Goal: Task Accomplishment & Management: Use online tool/utility

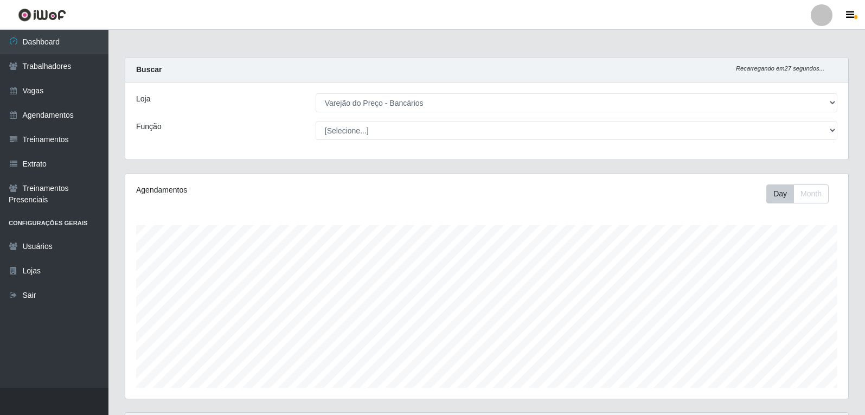
select select "157"
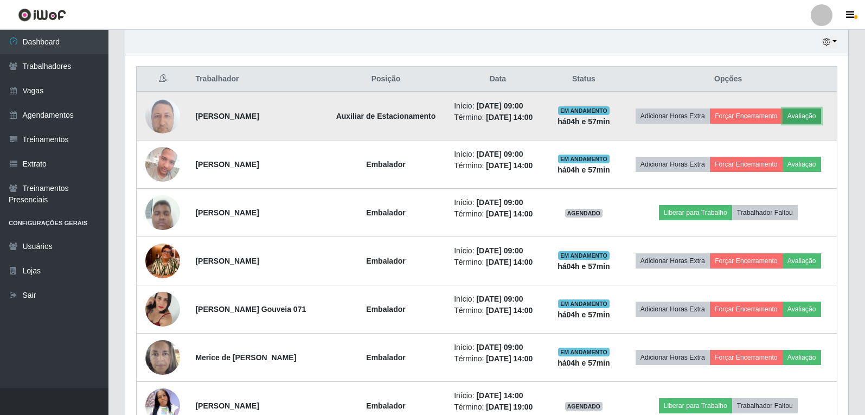
scroll to position [225, 723]
click at [821, 118] on button "Avaliação" at bounding box center [802, 115] width 39 height 15
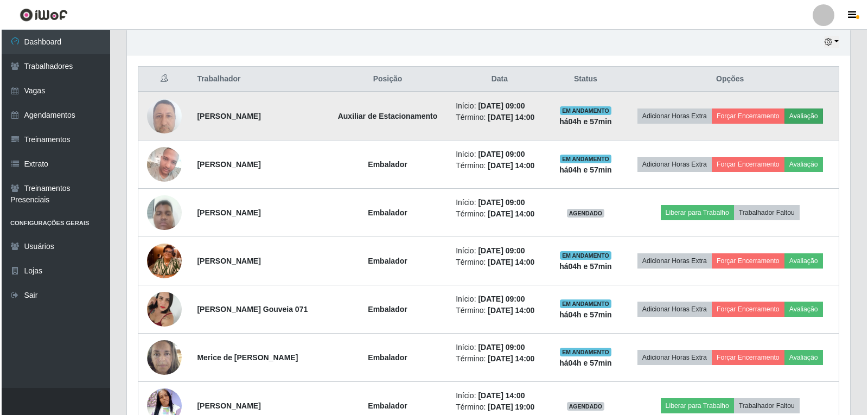
scroll to position [225, 718]
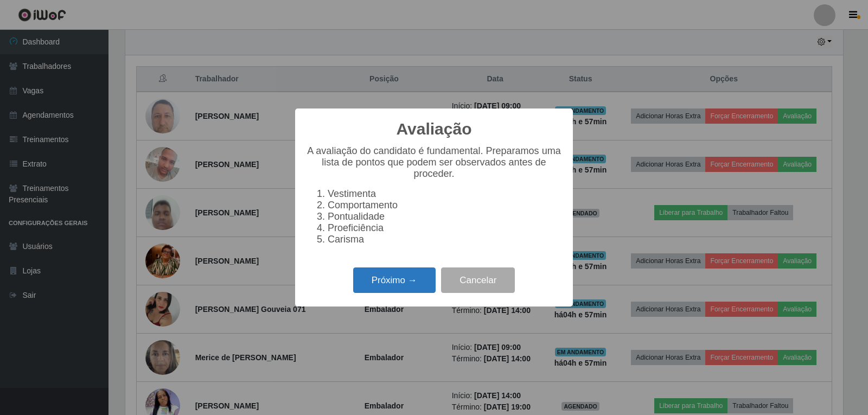
click at [412, 289] on button "Próximo →" at bounding box center [394, 279] width 82 height 25
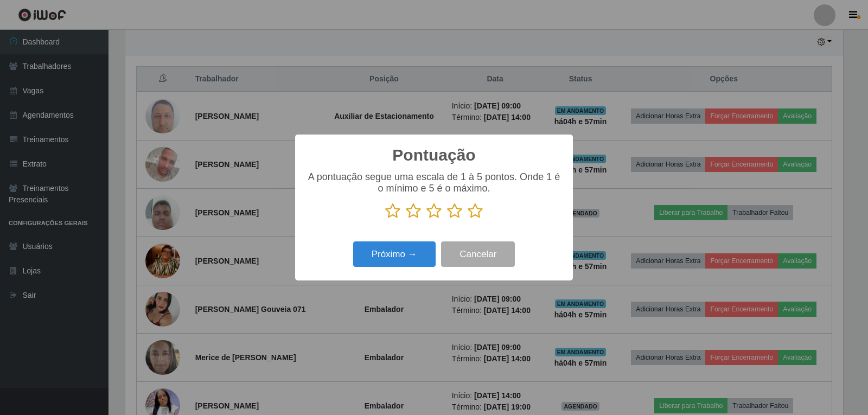
scroll to position [542111, 541618]
click at [474, 221] on div "A pontuação segue uma escala de 1 à 5 pontos. Onde 1 é o mínimo e 5 é o máximo." at bounding box center [434, 199] width 256 height 56
click at [475, 217] on icon at bounding box center [474, 211] width 15 height 16
click at [467, 219] on input "radio" at bounding box center [467, 219] width 0 height 0
click at [425, 249] on button "Próximo →" at bounding box center [394, 253] width 82 height 25
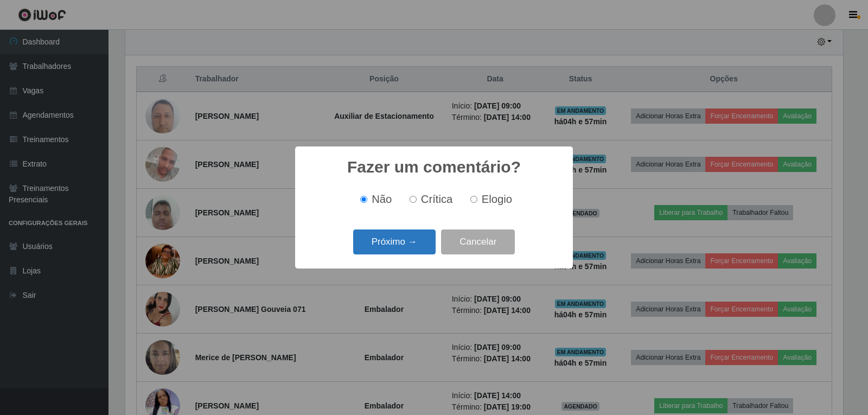
click at [401, 240] on button "Próximo →" at bounding box center [394, 241] width 82 height 25
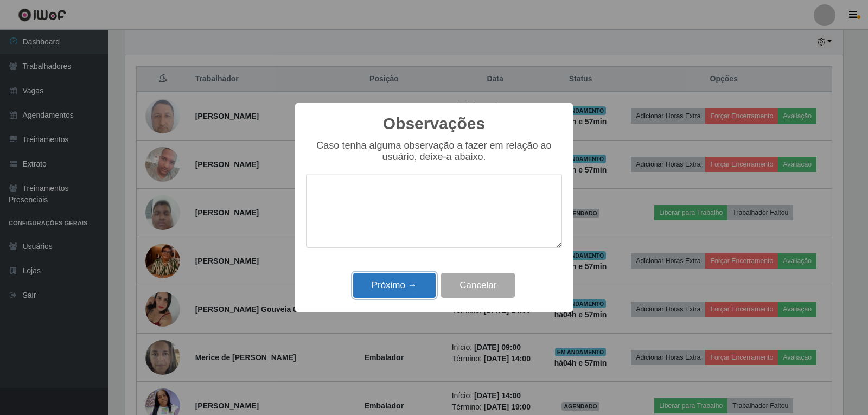
click at [385, 287] on button "Próximo →" at bounding box center [394, 285] width 82 height 25
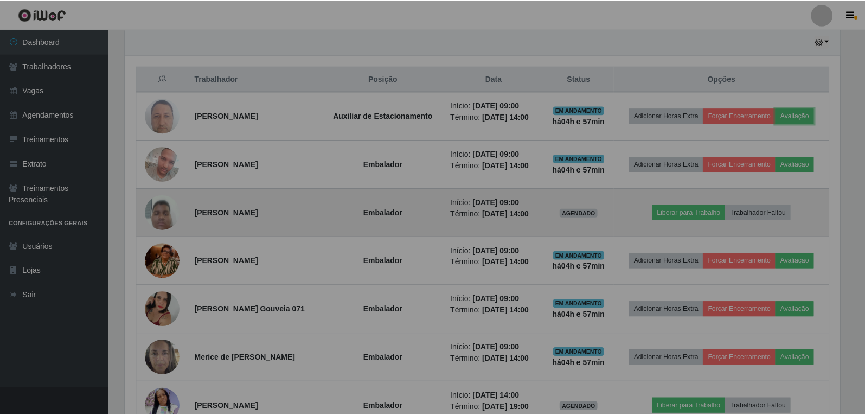
scroll to position [225, 723]
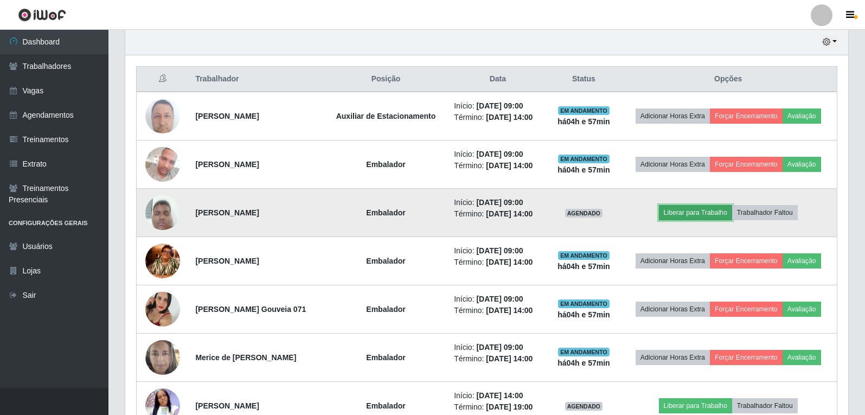
click at [708, 208] on button "Liberar para Trabalho" at bounding box center [695, 212] width 73 height 15
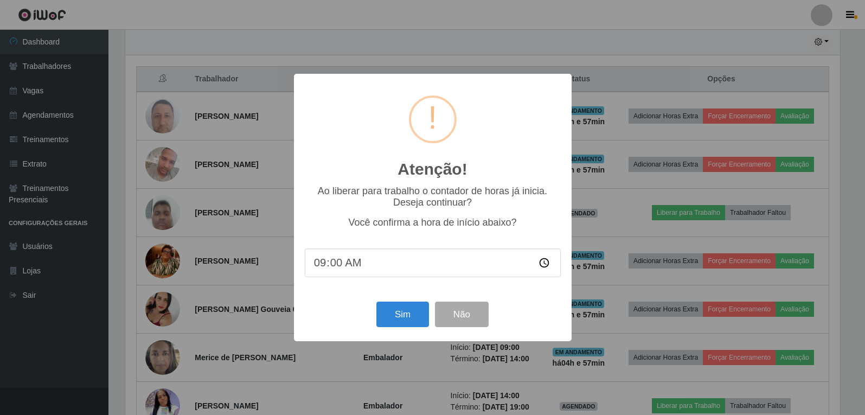
scroll to position [225, 718]
click at [411, 310] on button "Sim" at bounding box center [403, 314] width 53 height 25
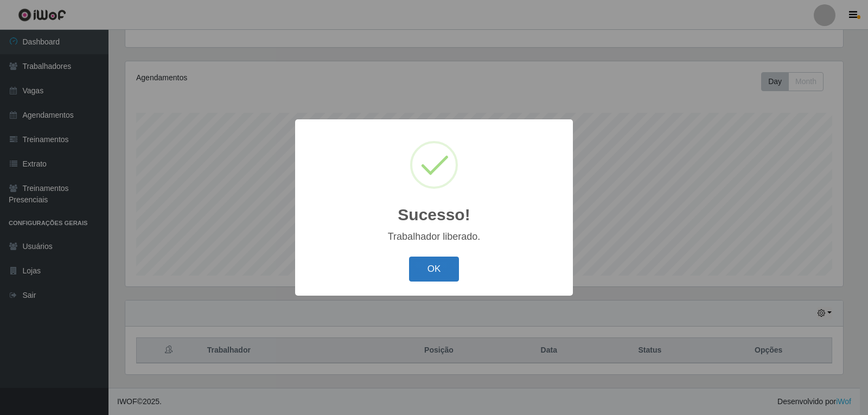
click at [445, 272] on button "OK" at bounding box center [434, 269] width 50 height 25
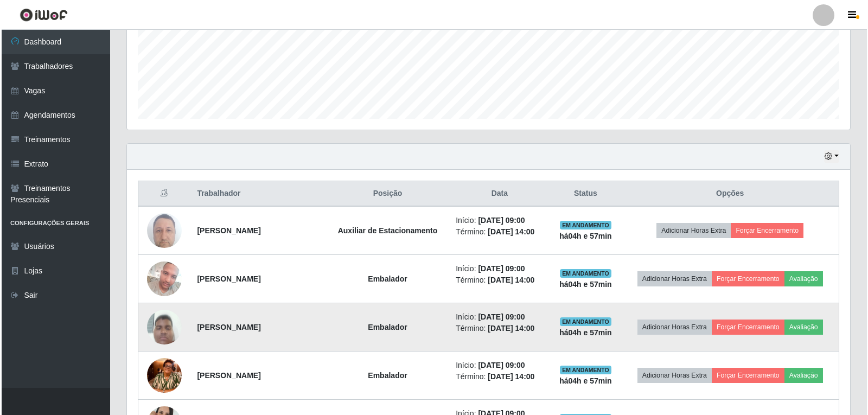
scroll to position [329, 0]
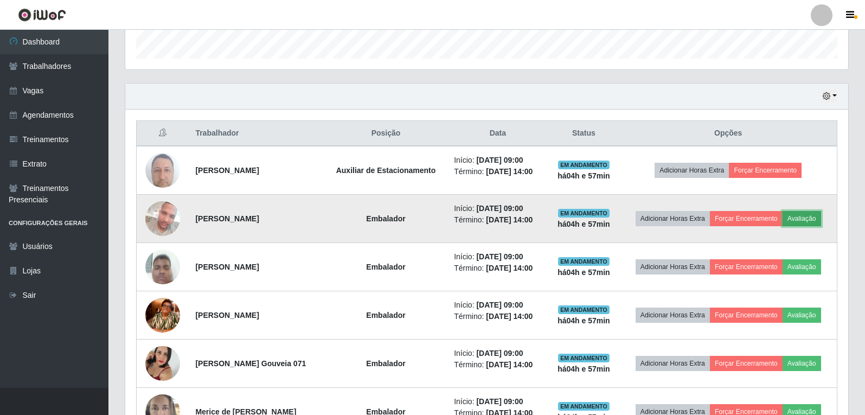
click at [810, 217] on button "Avaliação" at bounding box center [802, 218] width 39 height 15
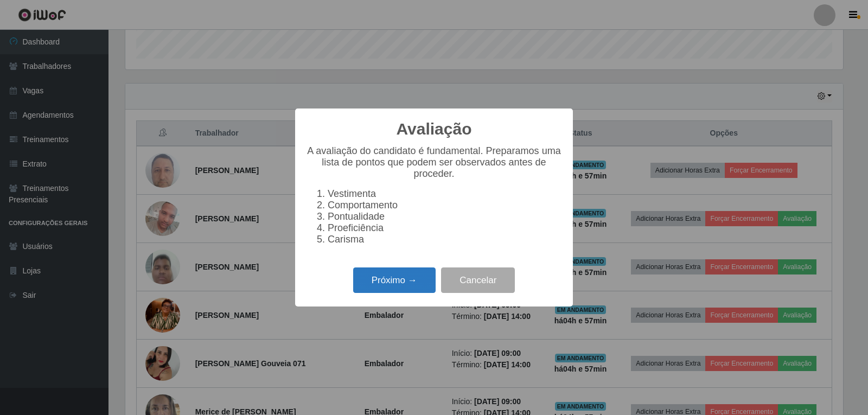
click at [366, 286] on button "Próximo →" at bounding box center [394, 279] width 82 height 25
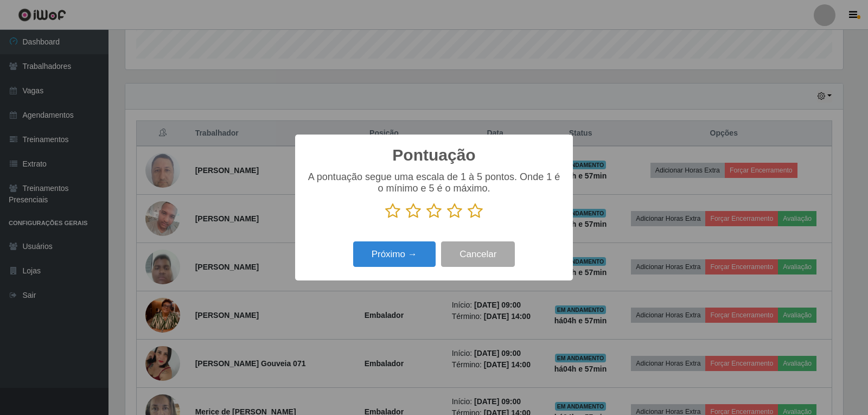
click at [475, 213] on icon at bounding box center [474, 211] width 15 height 16
click at [467, 219] on input "radio" at bounding box center [467, 219] width 0 height 0
click at [417, 256] on button "Próximo →" at bounding box center [394, 253] width 82 height 25
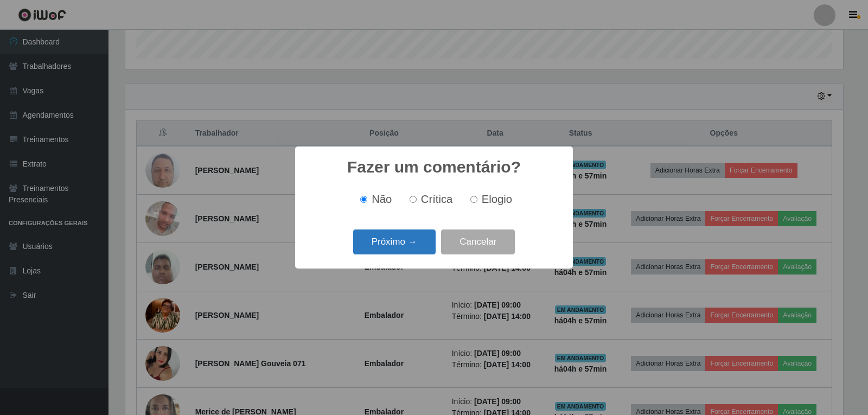
click at [417, 232] on button "Próximo →" at bounding box center [394, 241] width 82 height 25
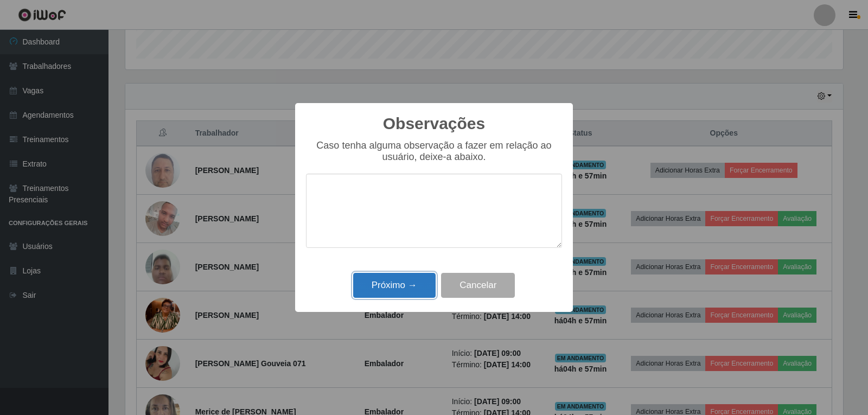
click at [421, 287] on button "Próximo →" at bounding box center [394, 285] width 82 height 25
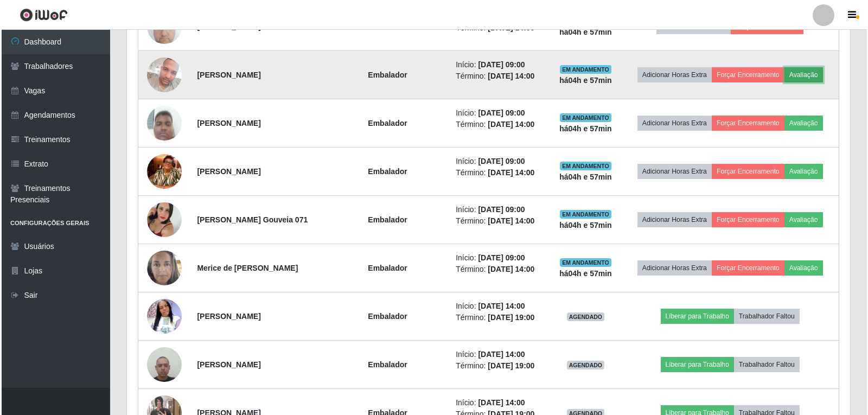
scroll to position [492, 0]
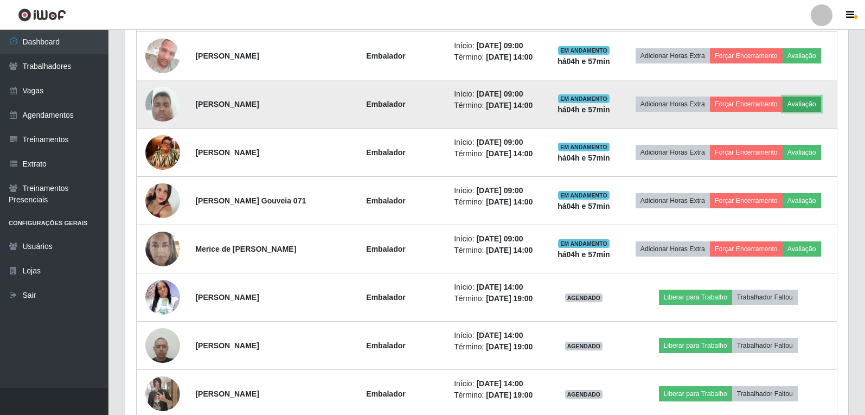
click at [821, 101] on button "Avaliação" at bounding box center [802, 104] width 39 height 15
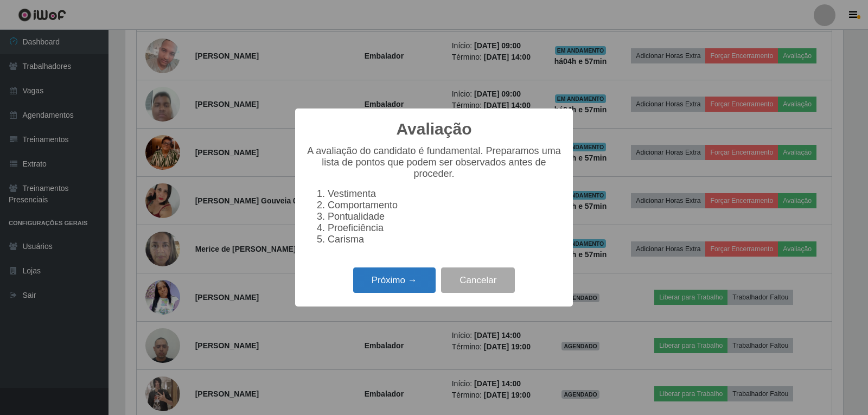
click at [391, 279] on button "Próximo →" at bounding box center [394, 279] width 82 height 25
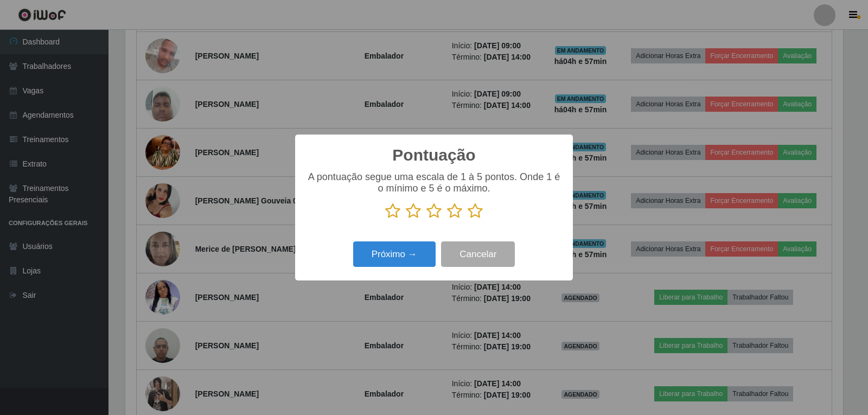
click at [477, 210] on icon at bounding box center [474, 211] width 15 height 16
click at [467, 219] on input "radio" at bounding box center [467, 219] width 0 height 0
click at [430, 251] on button "Próximo →" at bounding box center [394, 253] width 82 height 25
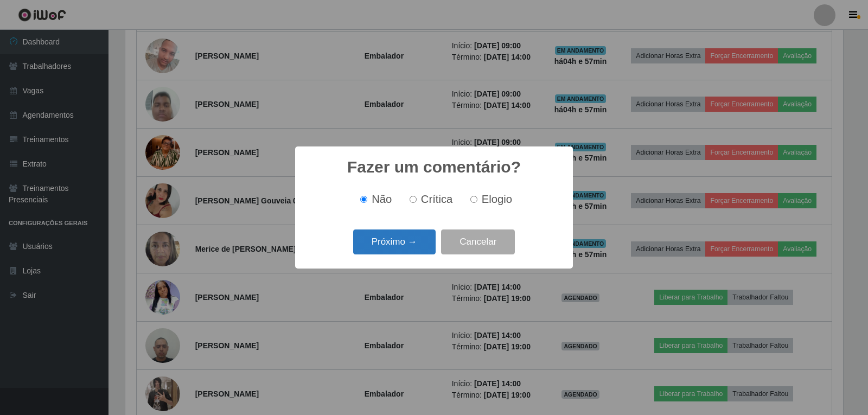
click at [425, 235] on button "Próximo →" at bounding box center [394, 241] width 82 height 25
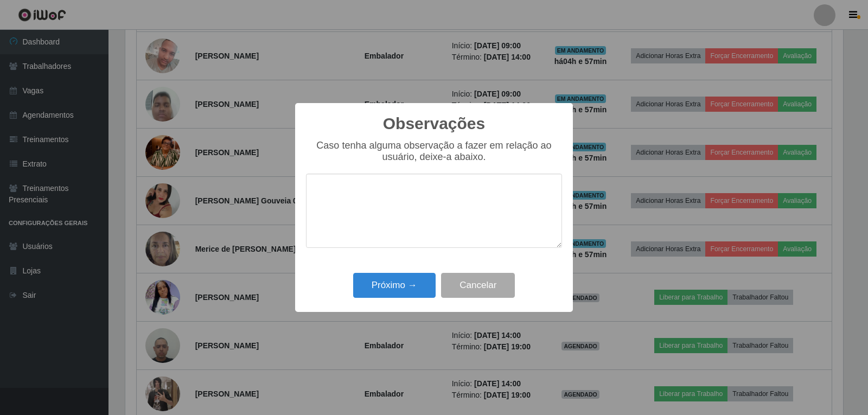
click at [422, 273] on div "Próximo → Cancelar" at bounding box center [434, 285] width 256 height 31
click at [422, 280] on button "Próximo →" at bounding box center [394, 285] width 82 height 25
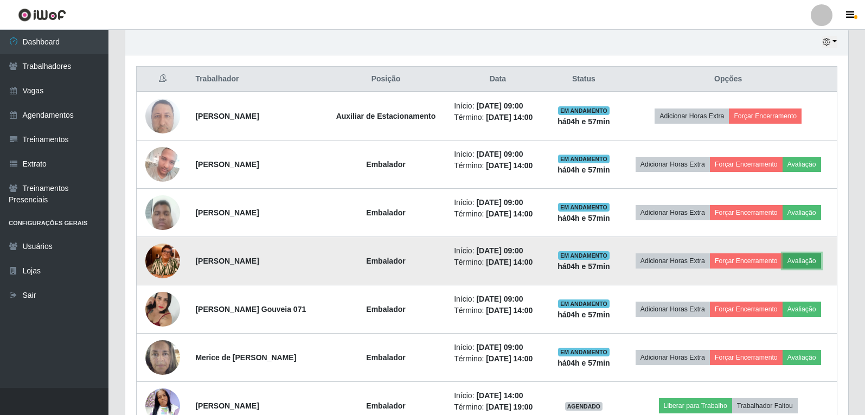
click at [818, 266] on button "Avaliação" at bounding box center [802, 260] width 39 height 15
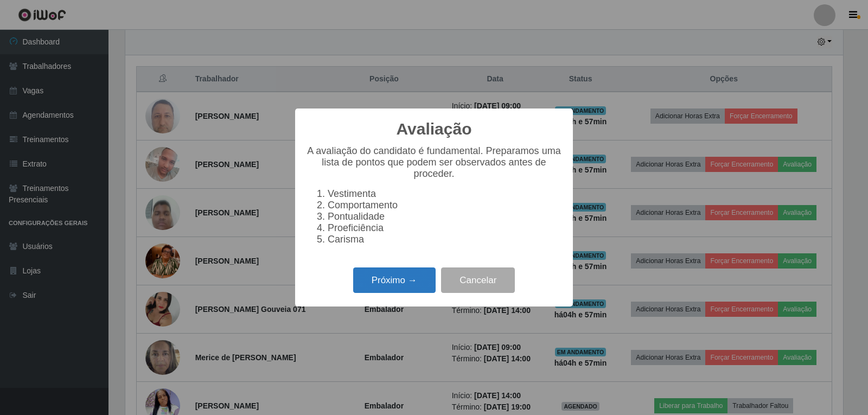
click at [416, 279] on button "Próximo →" at bounding box center [394, 279] width 82 height 25
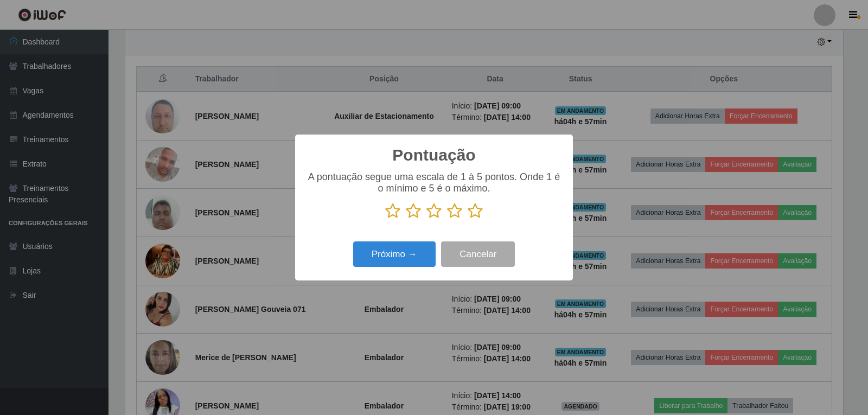
click at [471, 216] on icon at bounding box center [474, 211] width 15 height 16
click at [467, 219] on input "radio" at bounding box center [467, 219] width 0 height 0
click at [405, 252] on button "Próximo →" at bounding box center [394, 253] width 82 height 25
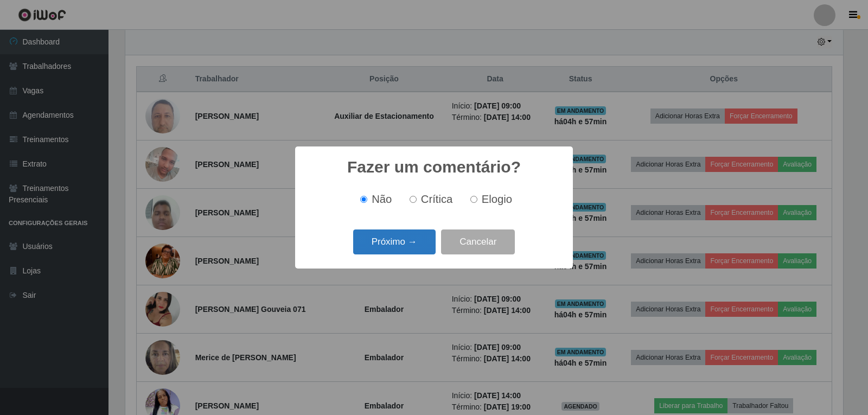
click at [408, 253] on button "Próximo →" at bounding box center [394, 241] width 82 height 25
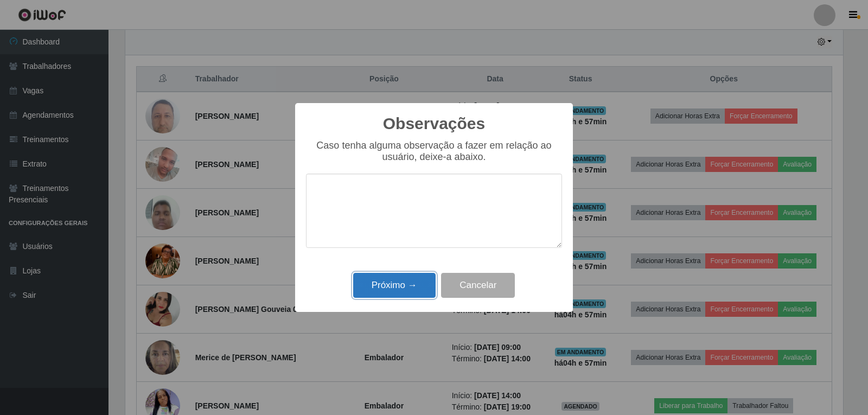
click at [412, 286] on button "Próximo →" at bounding box center [394, 285] width 82 height 25
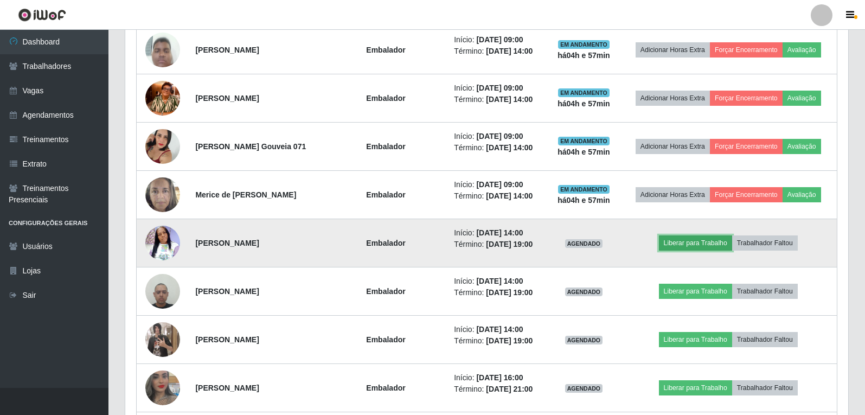
click at [700, 241] on button "Liberar para Trabalho" at bounding box center [695, 242] width 73 height 15
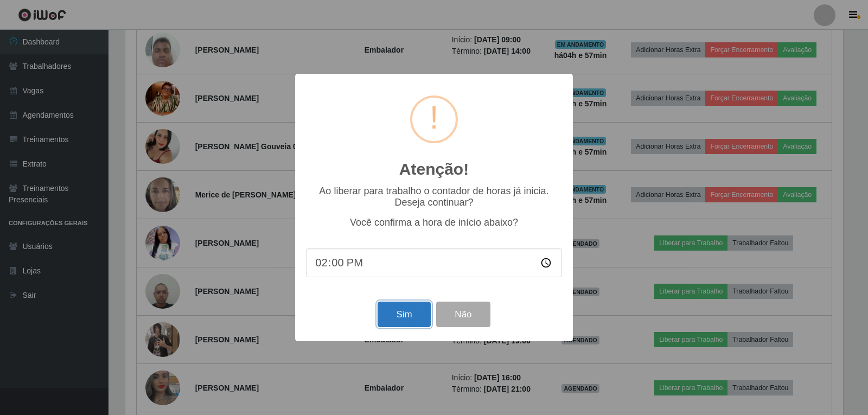
click at [399, 325] on button "Sim" at bounding box center [403, 314] width 53 height 25
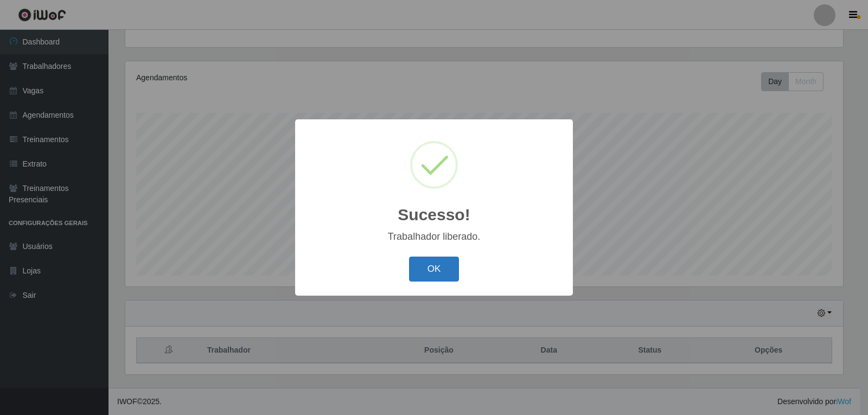
click at [457, 269] on button "OK" at bounding box center [434, 269] width 50 height 25
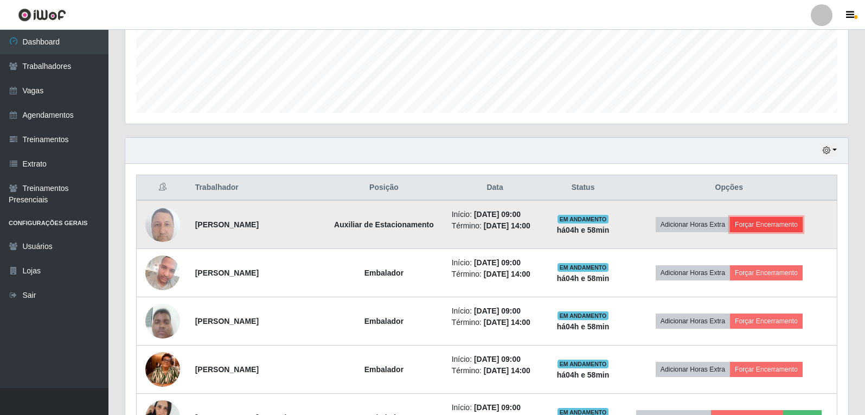
click at [787, 222] on button "Forçar Encerramento" at bounding box center [766, 224] width 73 height 15
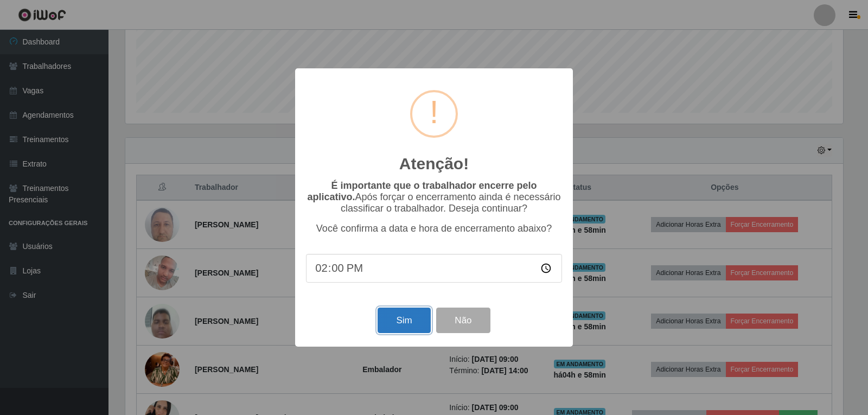
click at [383, 324] on button "Sim" at bounding box center [403, 320] width 53 height 25
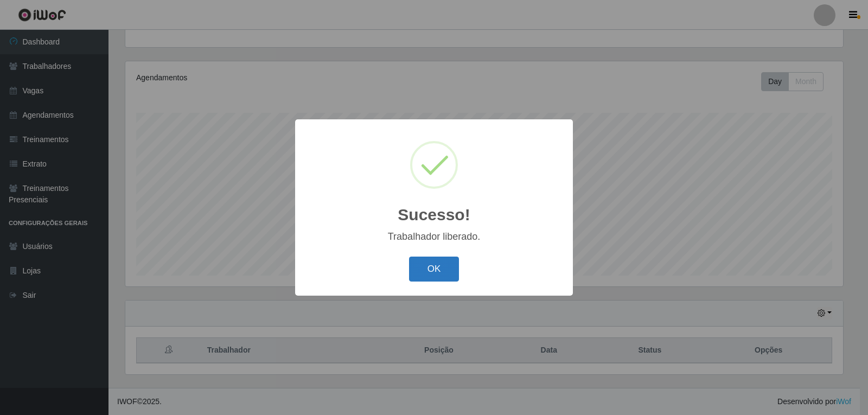
click at [421, 270] on button "OK" at bounding box center [434, 269] width 50 height 25
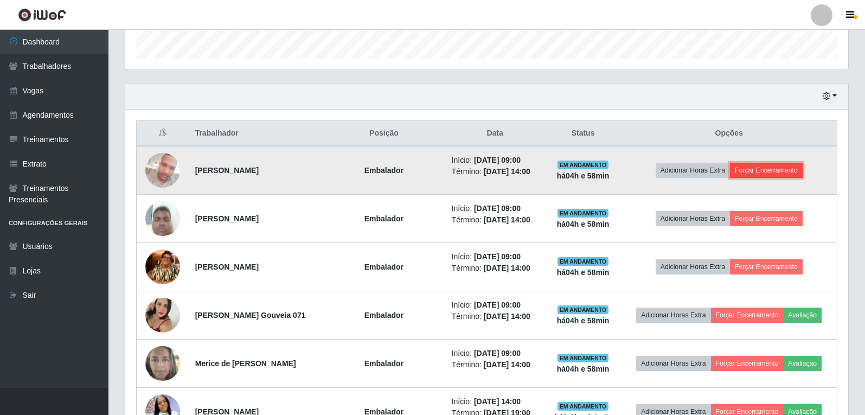
click at [787, 174] on button "Forçar Encerramento" at bounding box center [766, 170] width 73 height 15
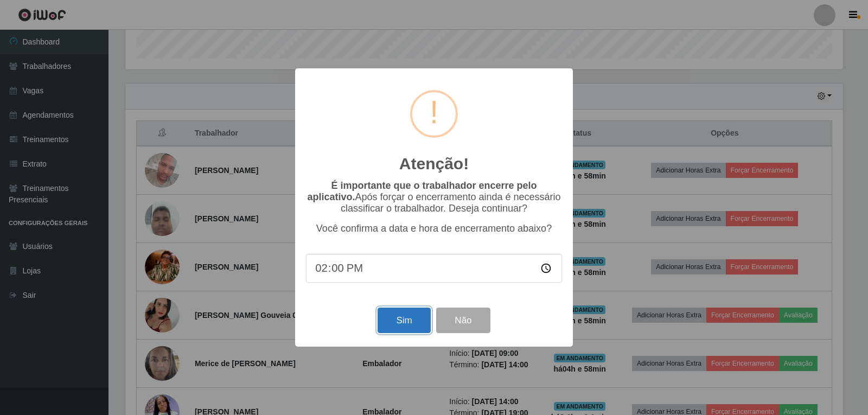
click at [417, 316] on button "Sim" at bounding box center [403, 320] width 53 height 25
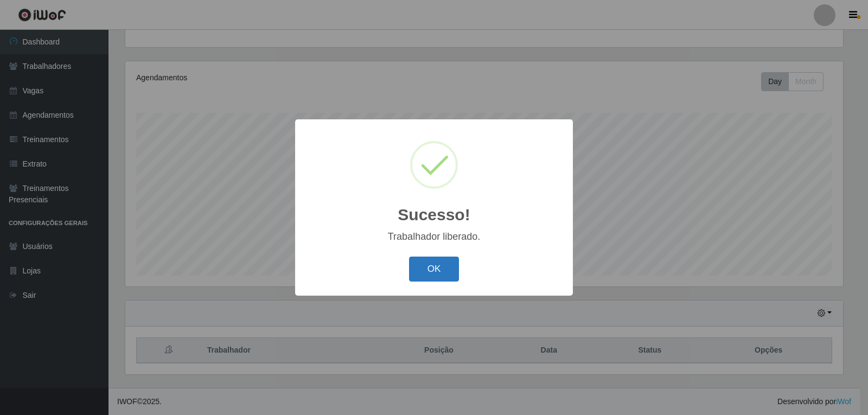
click at [454, 261] on button "OK" at bounding box center [434, 269] width 50 height 25
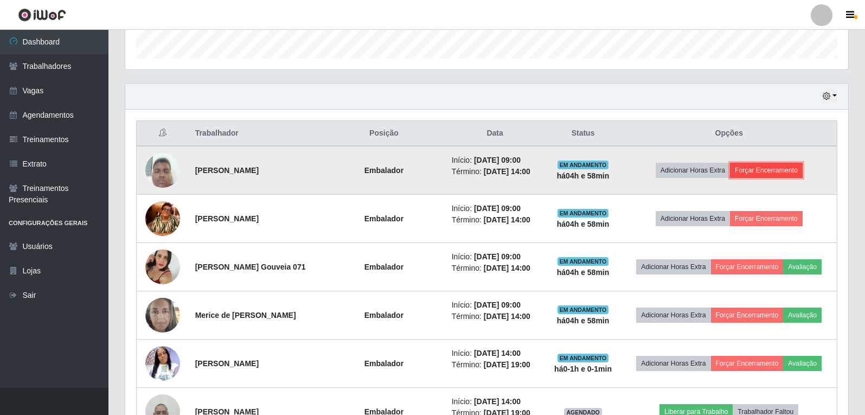
click at [798, 164] on button "Forçar Encerramento" at bounding box center [766, 170] width 73 height 15
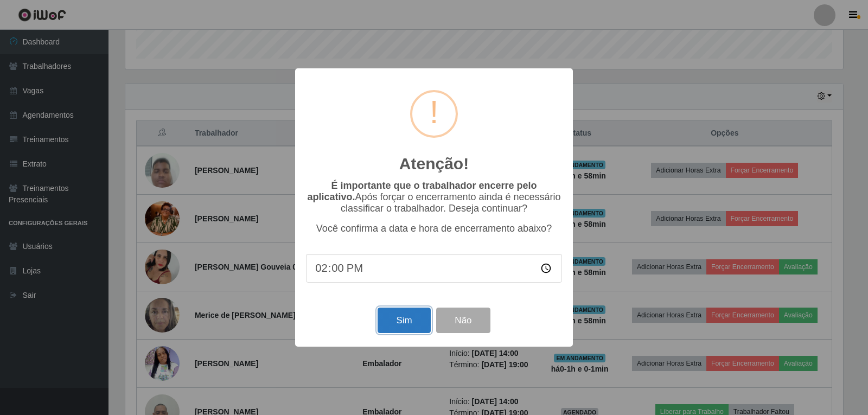
click at [395, 319] on button "Sim" at bounding box center [403, 320] width 53 height 25
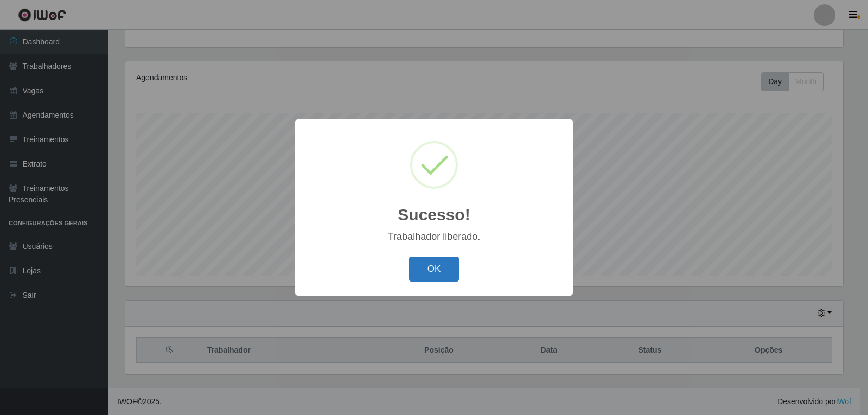
click at [419, 276] on button "OK" at bounding box center [434, 269] width 50 height 25
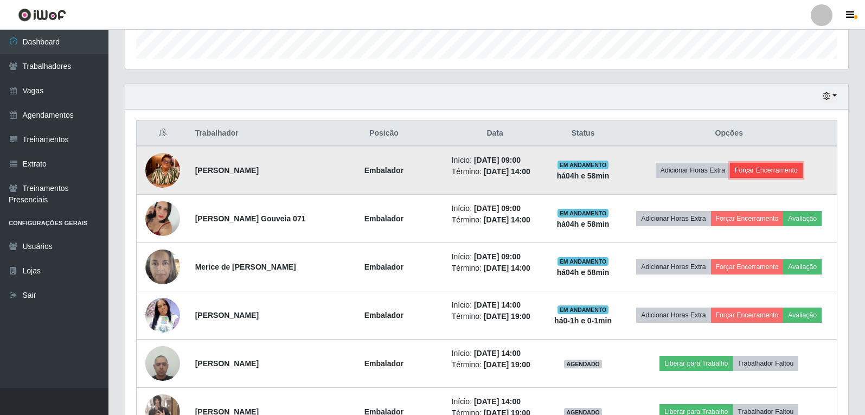
click at [798, 165] on button "Forçar Encerramento" at bounding box center [766, 170] width 73 height 15
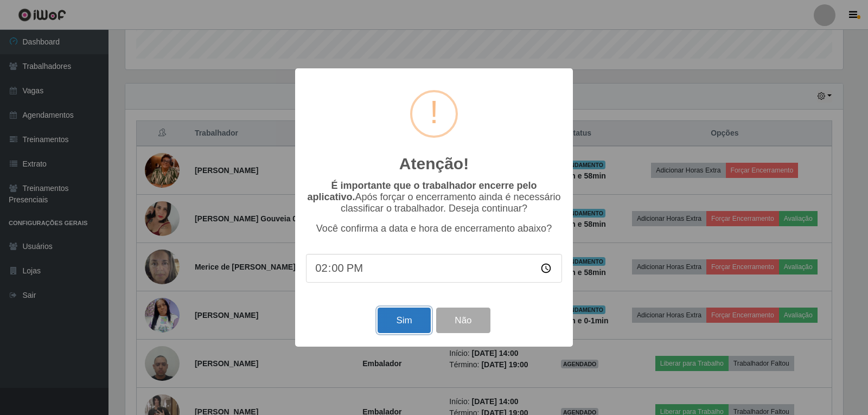
click at [421, 313] on button "Sim" at bounding box center [403, 320] width 53 height 25
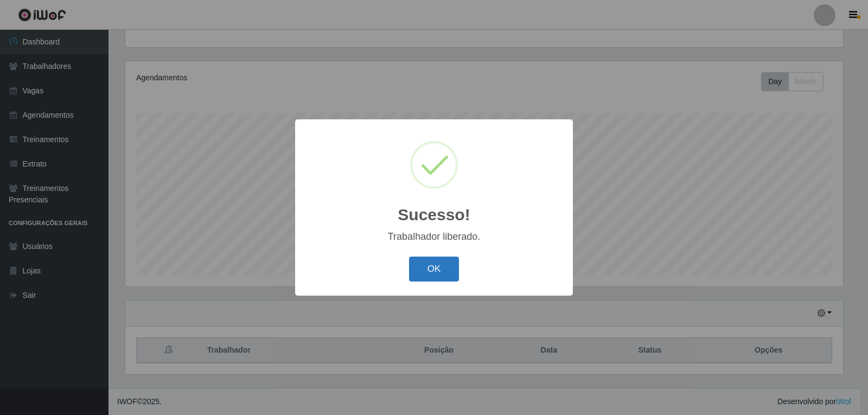
click at [434, 264] on button "OK" at bounding box center [434, 269] width 50 height 25
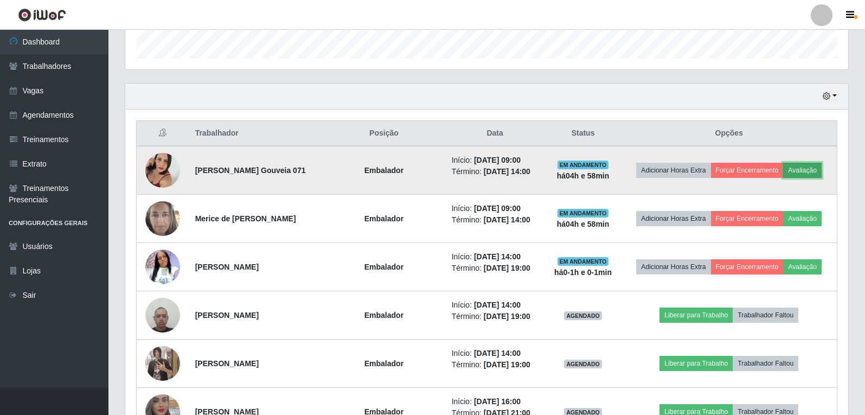
click at [815, 170] on button "Avaliação" at bounding box center [802, 170] width 39 height 15
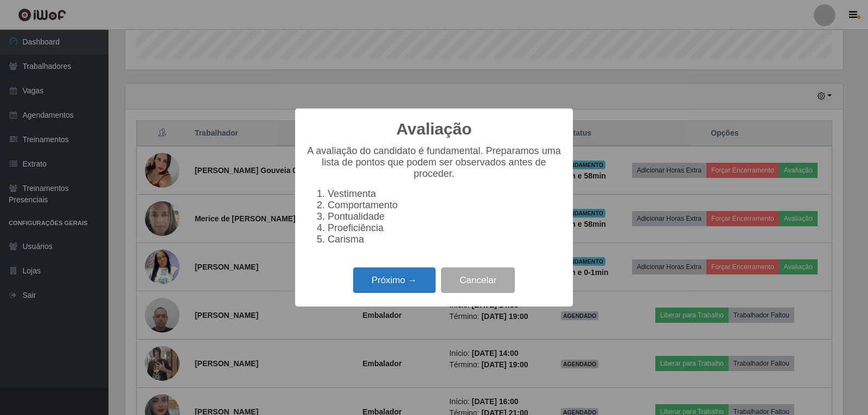
click at [382, 286] on button "Próximo →" at bounding box center [394, 279] width 82 height 25
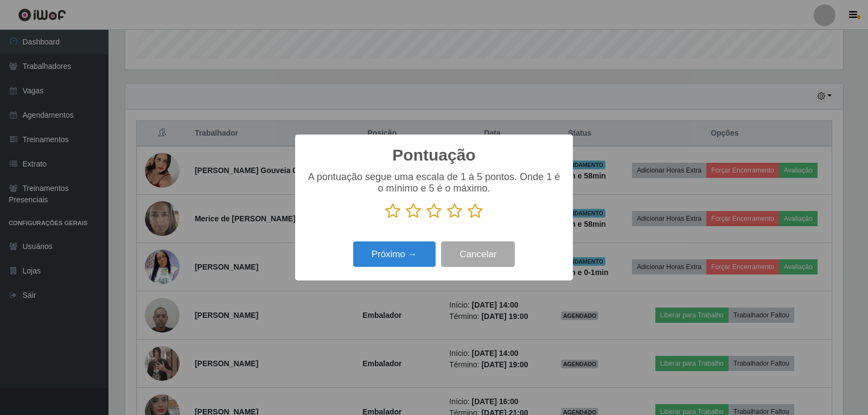
click at [479, 215] on icon at bounding box center [474, 211] width 15 height 16
click at [467, 219] on input "radio" at bounding box center [467, 219] width 0 height 0
click at [412, 257] on button "Próximo →" at bounding box center [394, 253] width 82 height 25
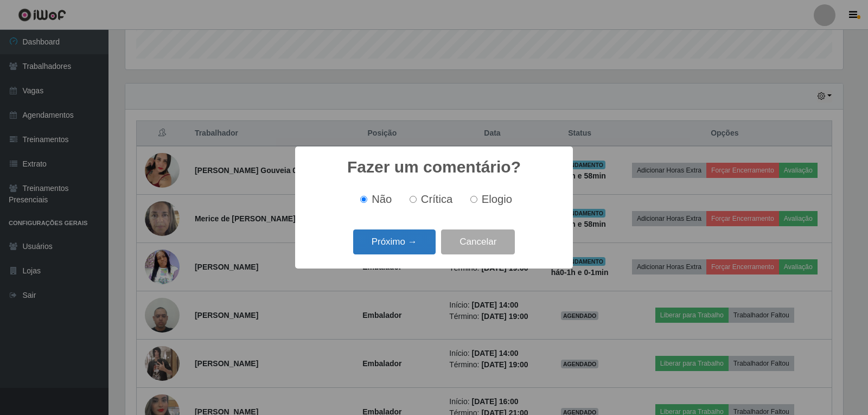
click at [421, 239] on button "Próximo →" at bounding box center [394, 241] width 82 height 25
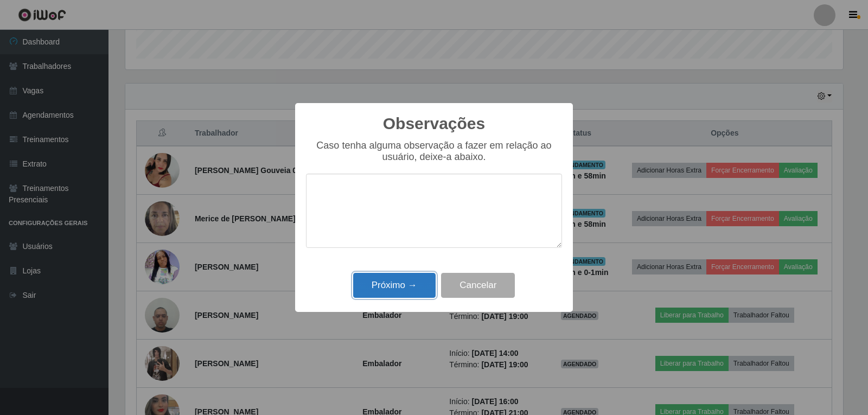
click at [419, 283] on button "Próximo →" at bounding box center [394, 285] width 82 height 25
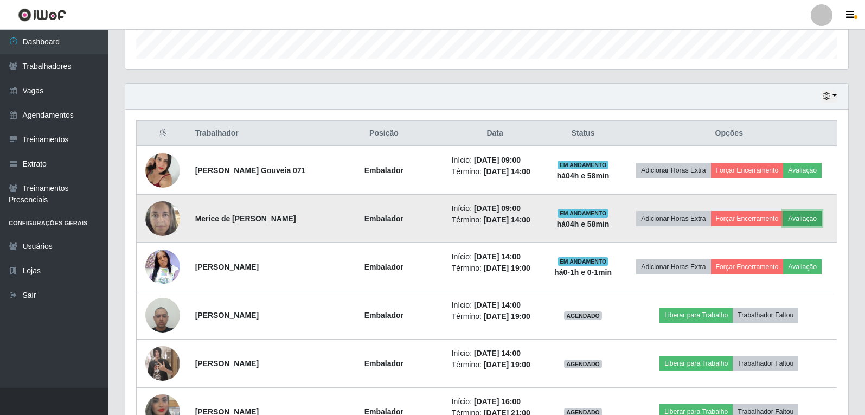
click at [797, 220] on button "Avaliação" at bounding box center [802, 218] width 39 height 15
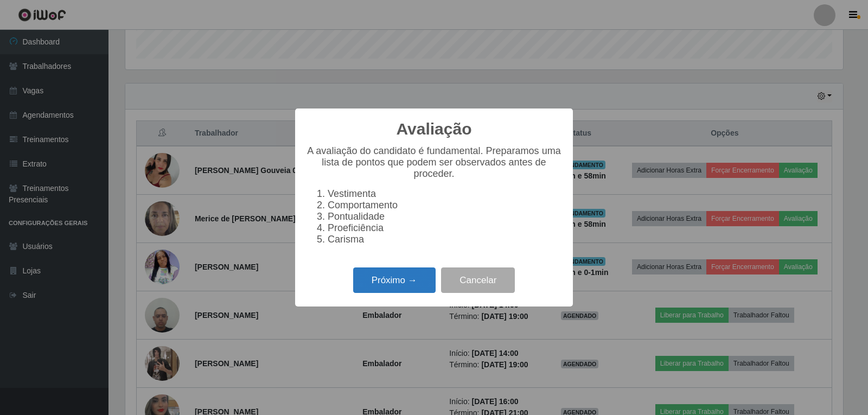
click at [417, 285] on button "Próximo →" at bounding box center [394, 279] width 82 height 25
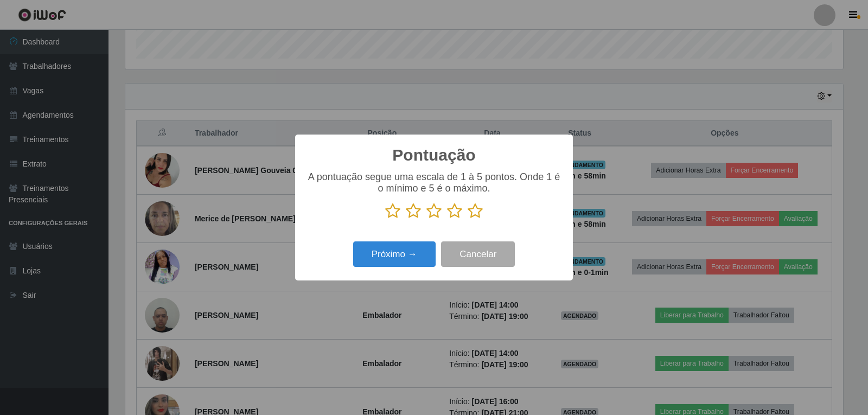
click at [474, 217] on icon at bounding box center [474, 211] width 15 height 16
click at [467, 219] on input "radio" at bounding box center [467, 219] width 0 height 0
click at [421, 251] on button "Próximo →" at bounding box center [394, 253] width 82 height 25
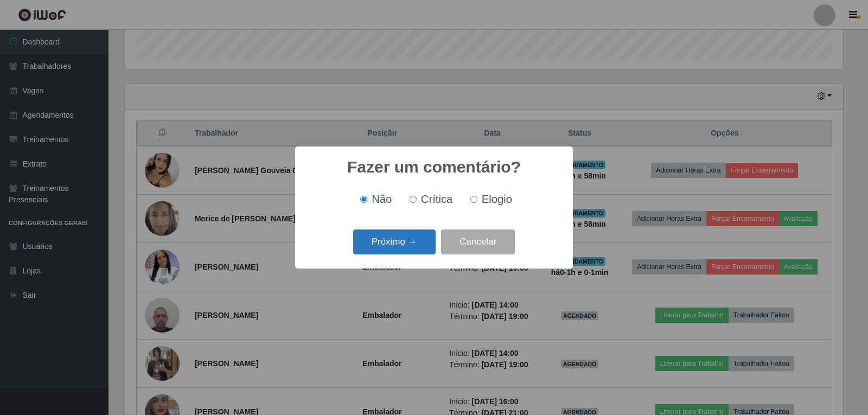
click at [422, 247] on button "Próximo →" at bounding box center [394, 241] width 82 height 25
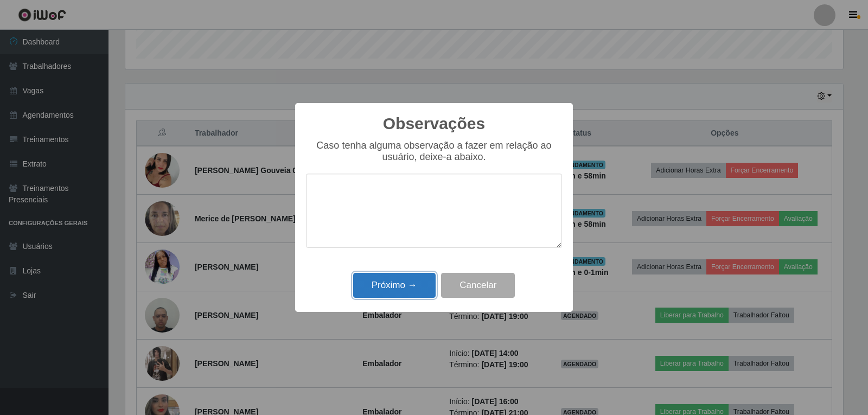
click at [430, 283] on button "Próximo →" at bounding box center [394, 285] width 82 height 25
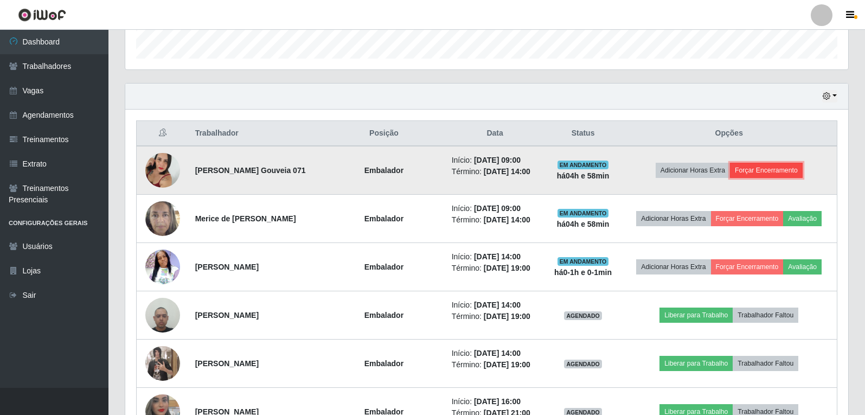
click at [759, 172] on button "Forçar Encerramento" at bounding box center [766, 170] width 73 height 15
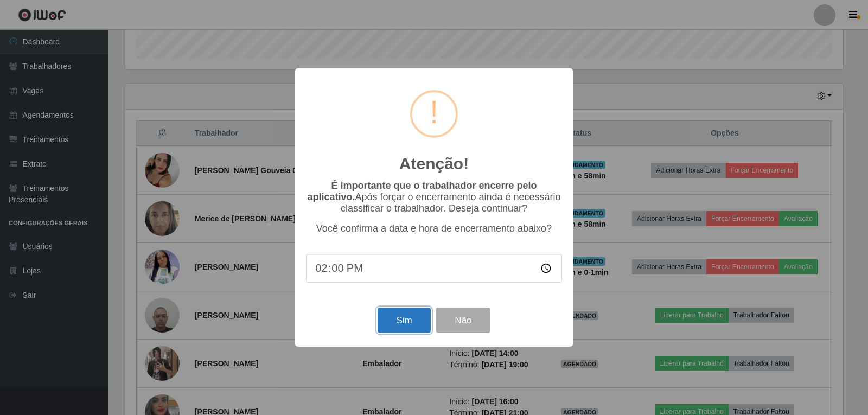
click at [410, 329] on button "Sim" at bounding box center [403, 320] width 53 height 25
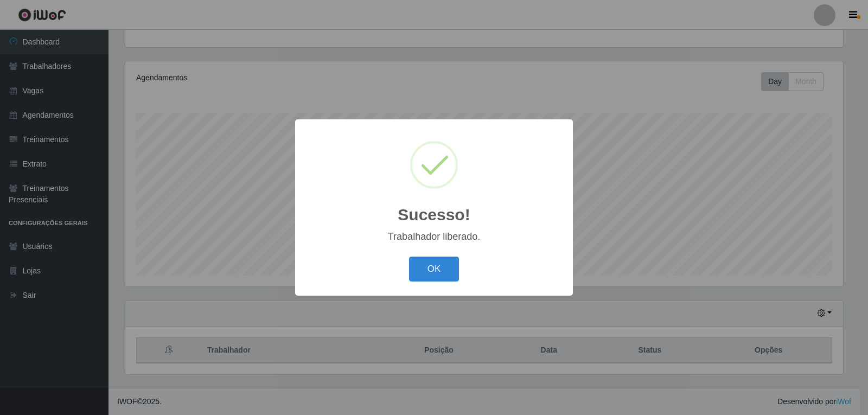
click at [409, 257] on button "OK" at bounding box center [434, 269] width 50 height 25
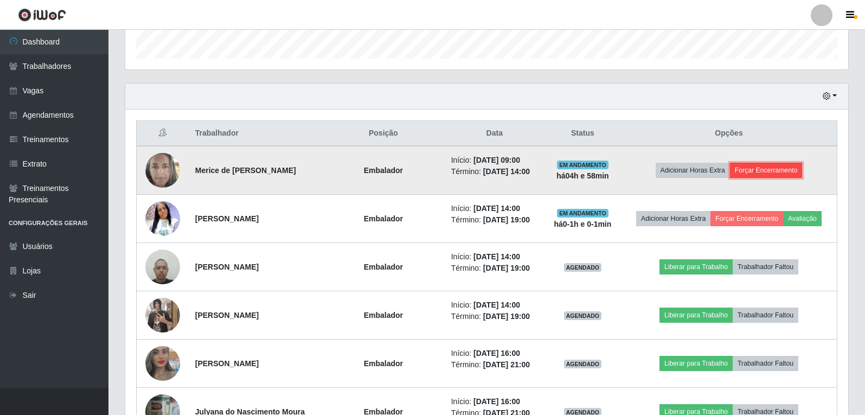
click at [791, 164] on button "Forçar Encerramento" at bounding box center [766, 170] width 73 height 15
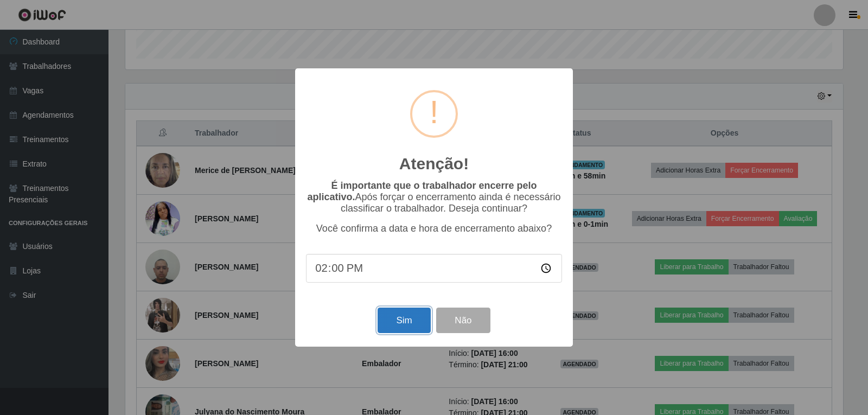
click at [390, 320] on button "Sim" at bounding box center [403, 320] width 53 height 25
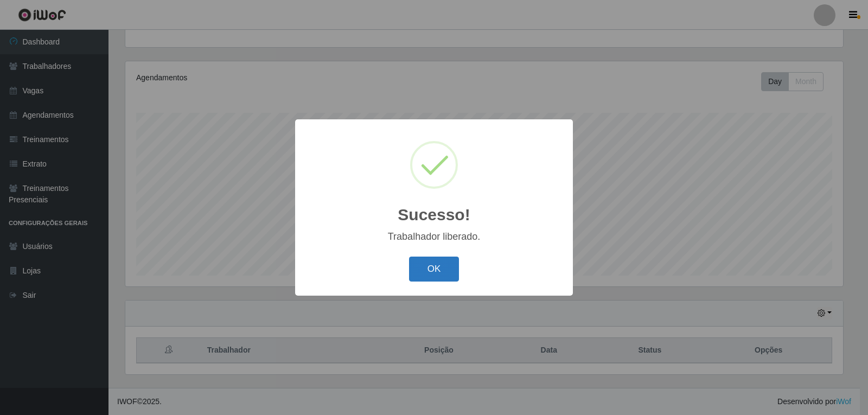
click at [449, 266] on button "OK" at bounding box center [434, 269] width 50 height 25
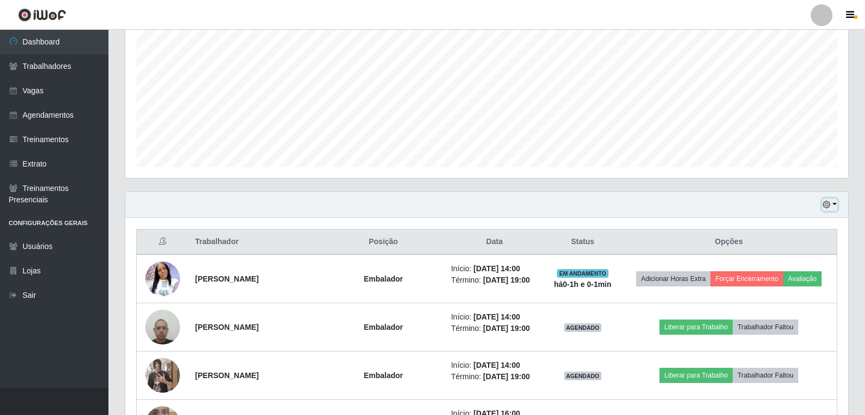
click at [836, 205] on button "button" at bounding box center [829, 204] width 15 height 12
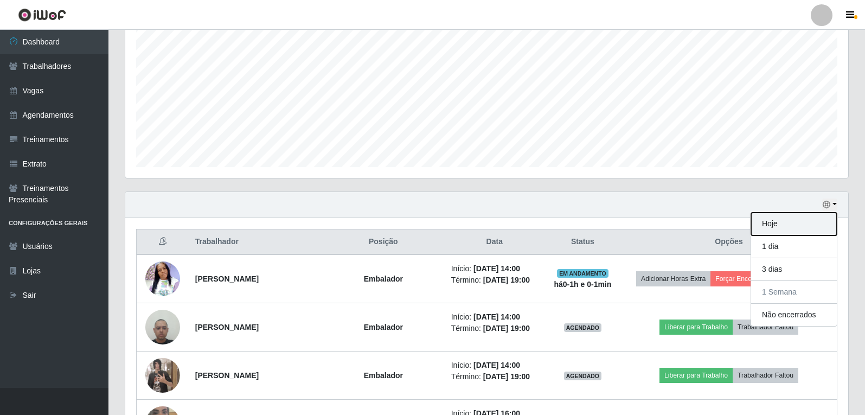
click at [778, 222] on button "Hoje" at bounding box center [794, 224] width 86 height 23
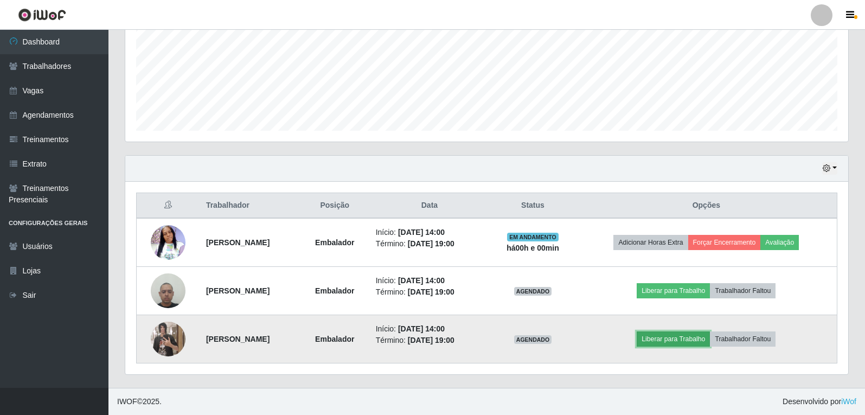
click at [700, 343] on button "Liberar para Trabalho" at bounding box center [673, 338] width 73 height 15
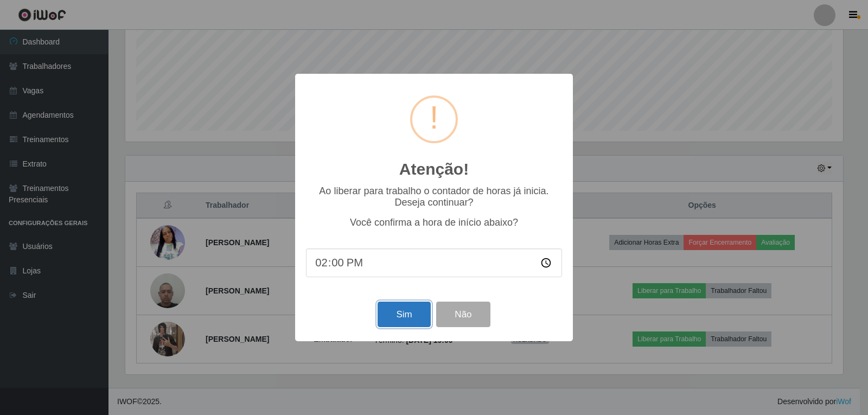
click at [403, 321] on button "Sim" at bounding box center [403, 314] width 53 height 25
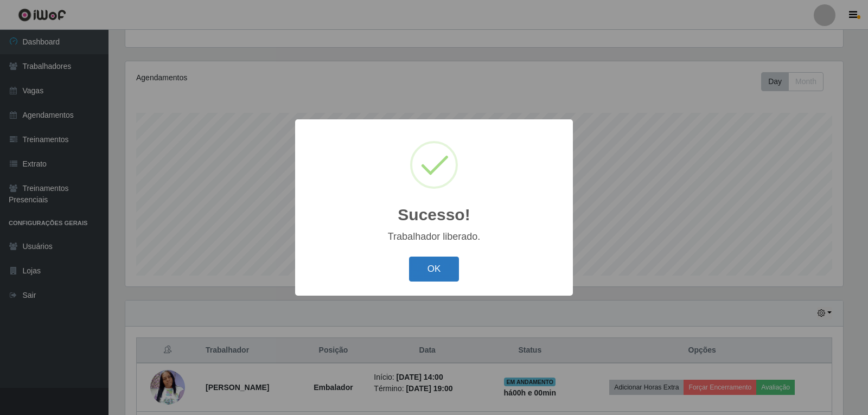
click at [434, 269] on button "OK" at bounding box center [434, 269] width 50 height 25
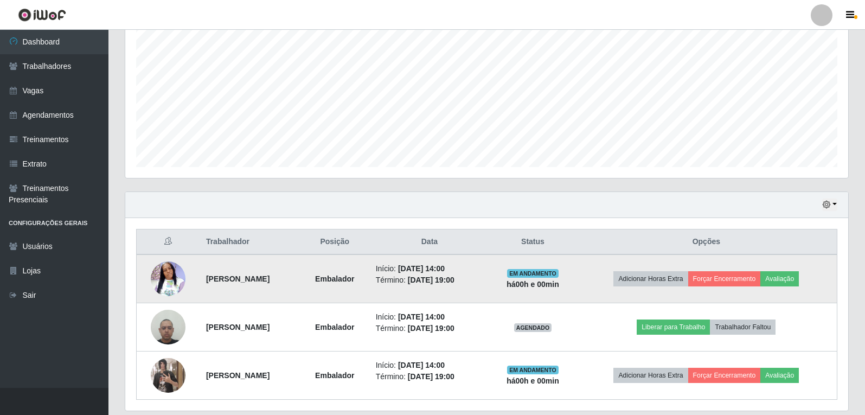
scroll to position [257, 0]
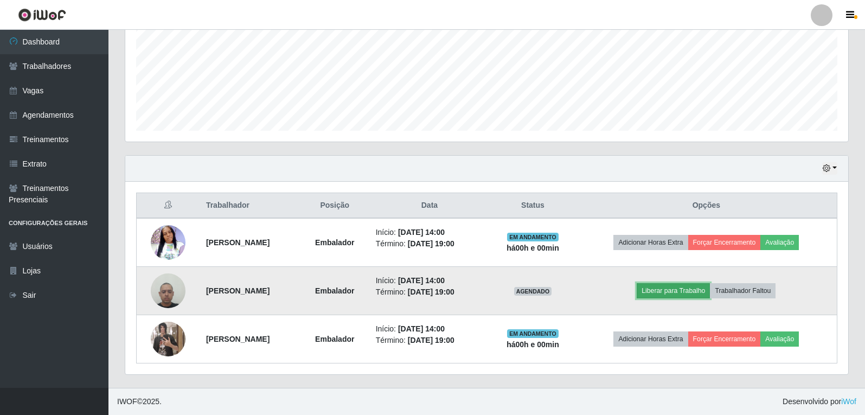
click at [678, 298] on button "Liberar para Trabalho" at bounding box center [673, 290] width 73 height 15
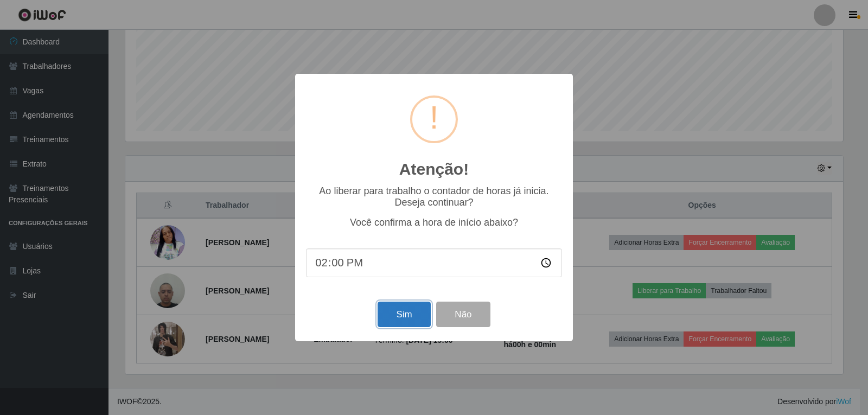
click at [400, 323] on button "Sim" at bounding box center [403, 314] width 53 height 25
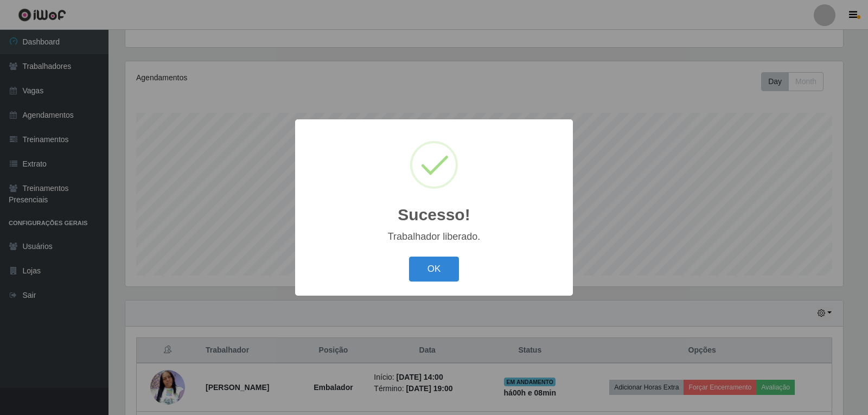
click at [409, 257] on button "OK" at bounding box center [434, 269] width 50 height 25
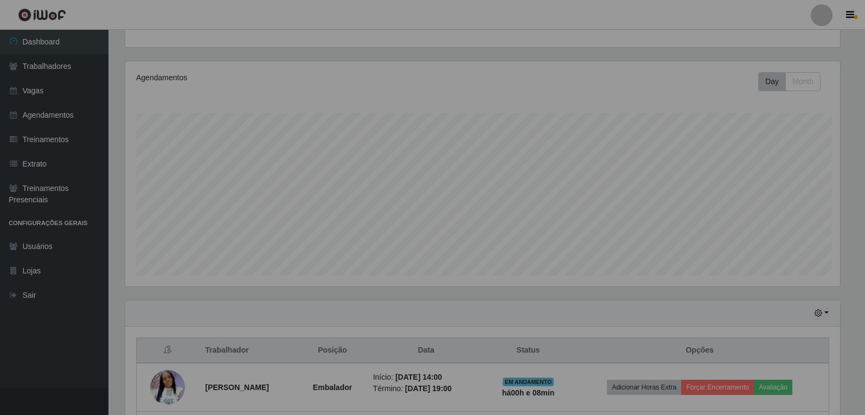
scroll to position [225, 723]
